Goal: Task Accomplishment & Management: Manage account settings

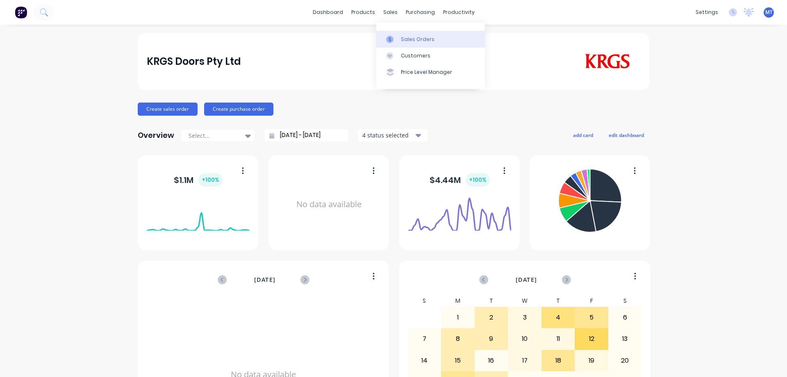
click at [402, 44] on link "Sales Orders" at bounding box center [430, 39] width 109 height 16
click at [45, 15] on icon at bounding box center [44, 12] width 8 height 8
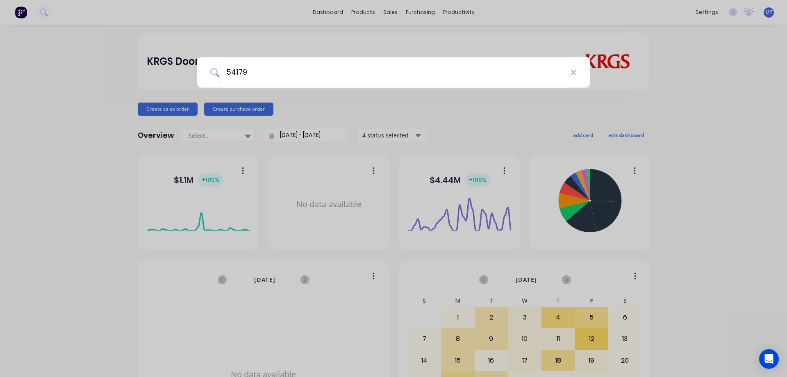
type input "54179"
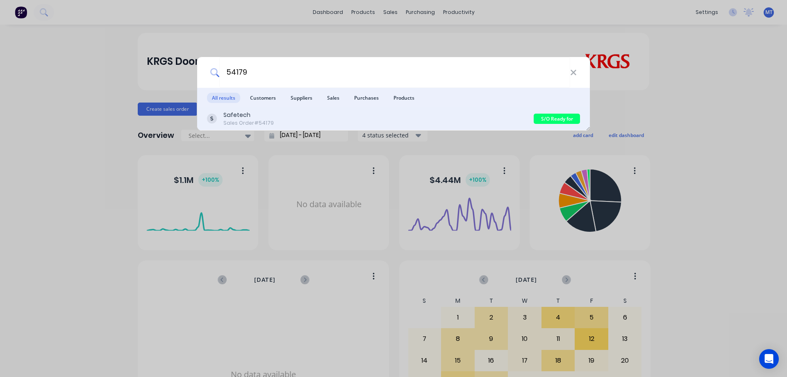
click at [246, 116] on div "Safetech" at bounding box center [248, 115] width 50 height 9
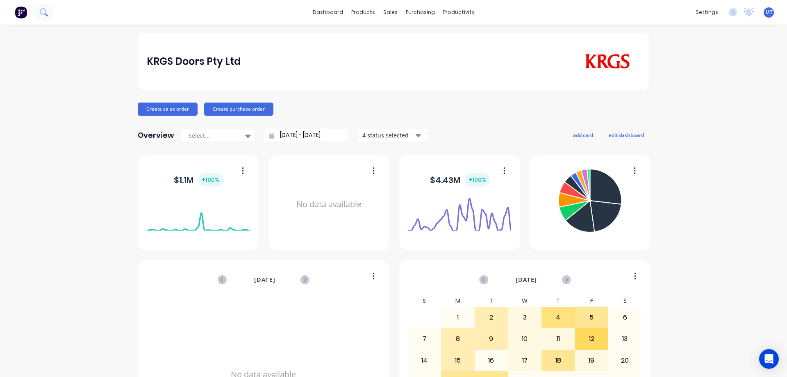
click at [39, 10] on button at bounding box center [44, 12] width 20 height 16
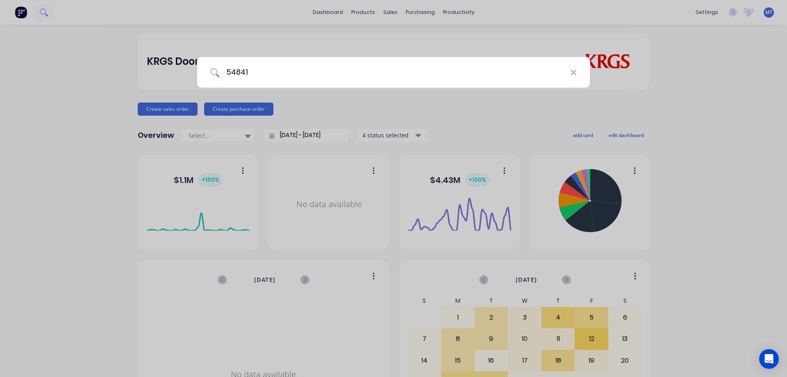
type input "54841"
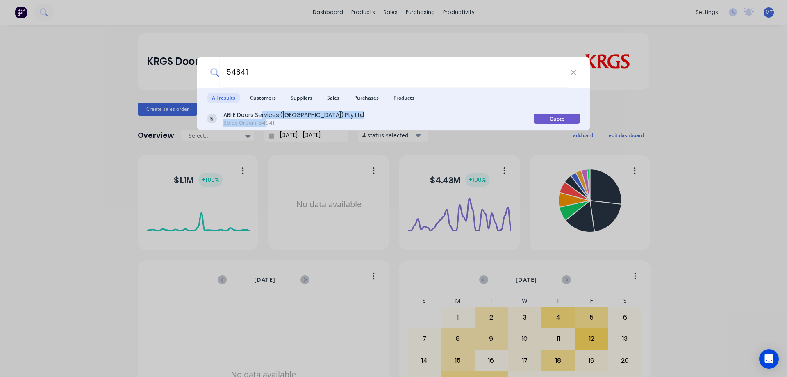
click at [261, 119] on div "ABLE Doors Services (NSW) Pty Ltd Sales Order #54841" at bounding box center [293, 119] width 141 height 16
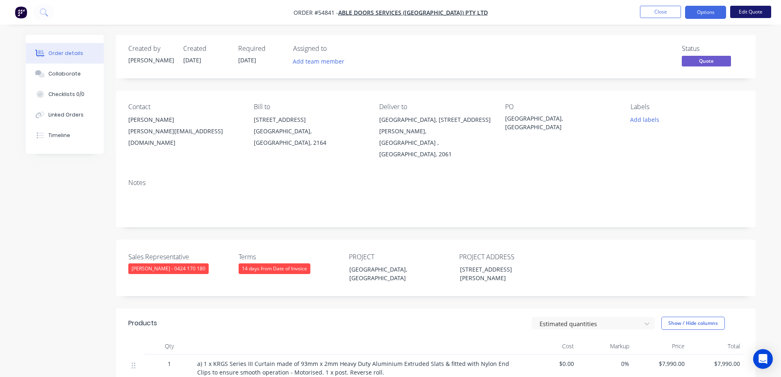
click at [741, 15] on button "Edit Quote" at bounding box center [750, 12] width 41 height 12
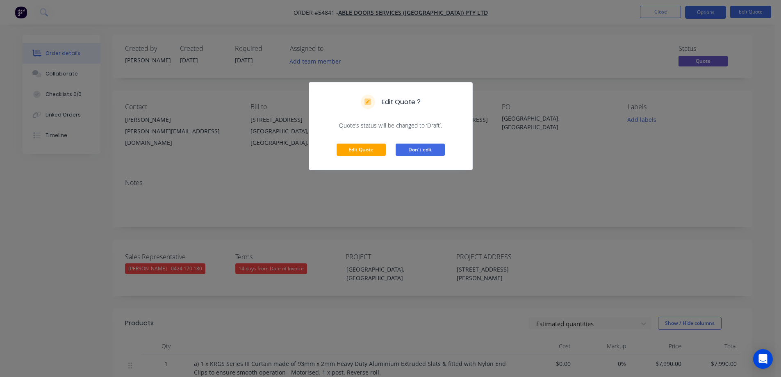
click at [433, 152] on button "Don't edit" at bounding box center [420, 149] width 49 height 12
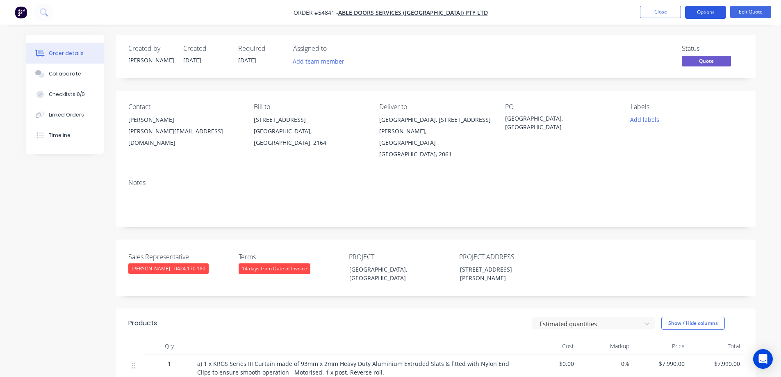
click at [712, 10] on button "Options" at bounding box center [705, 12] width 41 height 13
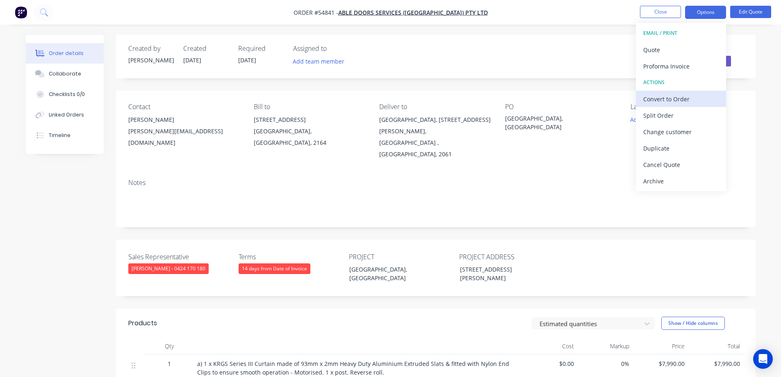
click at [668, 102] on div "Convert to Order" at bounding box center [680, 99] width 75 height 12
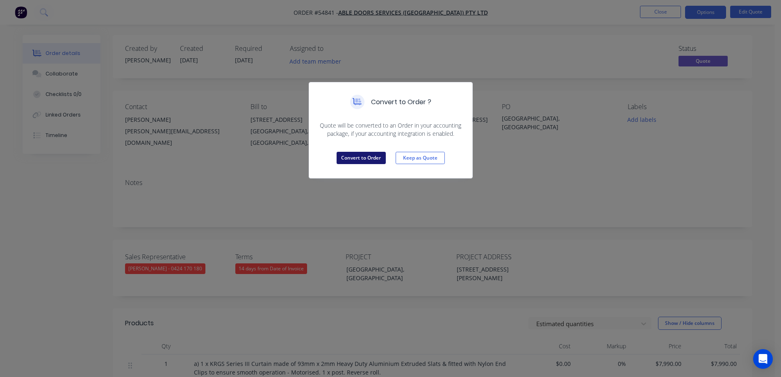
click at [352, 155] on button "Convert to Order" at bounding box center [360, 158] width 49 height 12
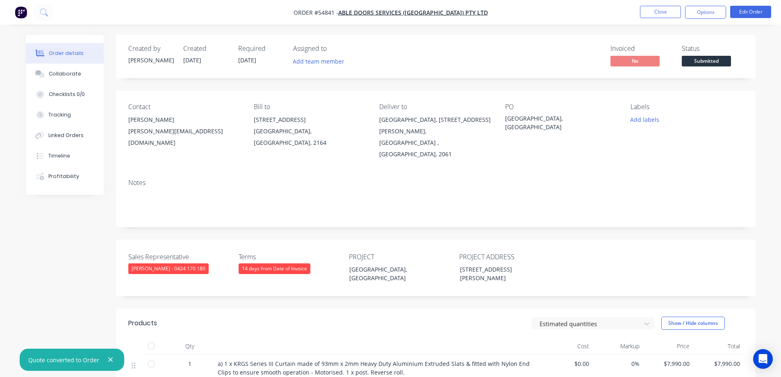
click at [701, 59] on span "Submitted" at bounding box center [706, 61] width 49 height 10
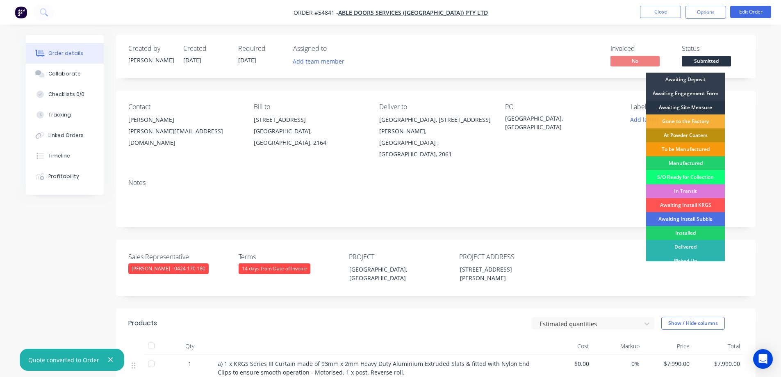
click at [695, 105] on div "Awaiting Site Measure" at bounding box center [685, 107] width 79 height 14
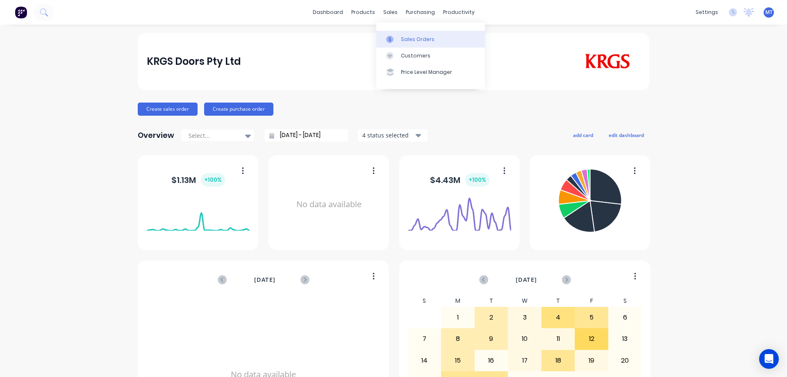
click at [395, 36] on div at bounding box center [392, 39] width 12 height 7
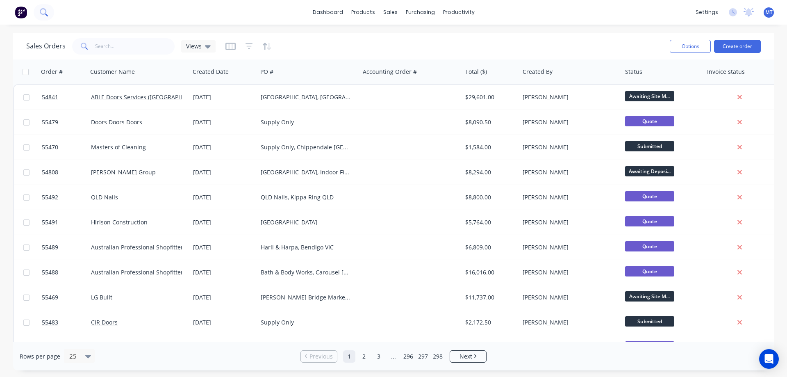
click at [46, 13] on icon at bounding box center [44, 12] width 8 height 8
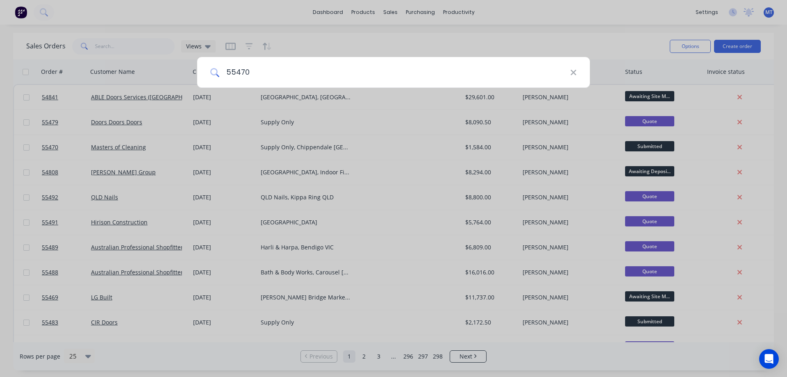
type input "55470"
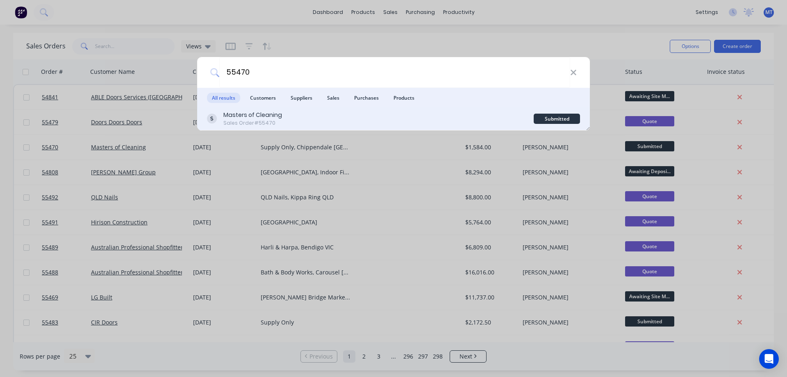
click at [250, 122] on div "Sales Order #55470" at bounding box center [252, 122] width 59 height 7
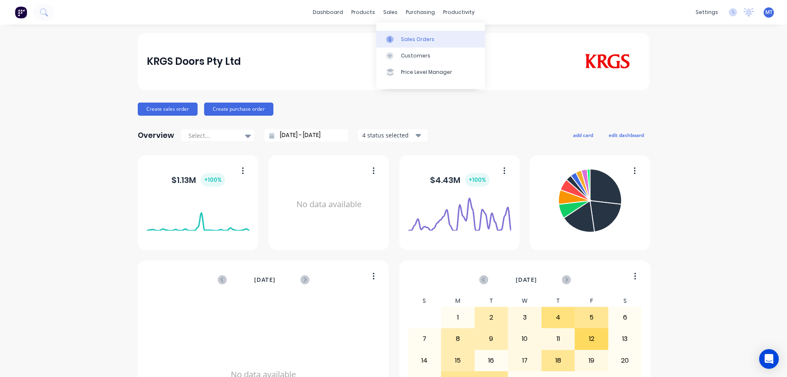
click at [394, 34] on link "Sales Orders" at bounding box center [430, 39] width 109 height 16
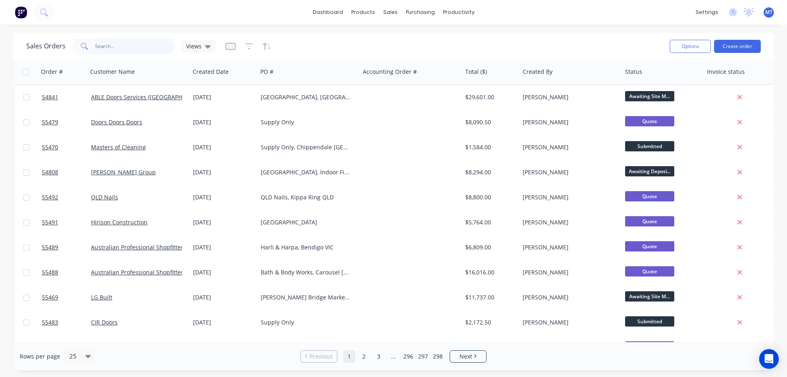
click at [150, 49] on input "text" at bounding box center [135, 46] width 80 height 16
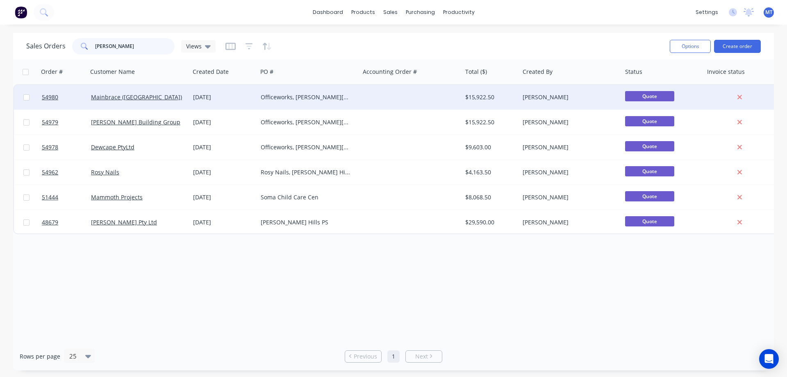
type input "[PERSON_NAME]"
click at [314, 97] on div "Officeworks, [PERSON_NAME][GEOGRAPHIC_DATA]" at bounding box center [306, 97] width 91 height 8
